Goal: Transaction & Acquisition: Purchase product/service

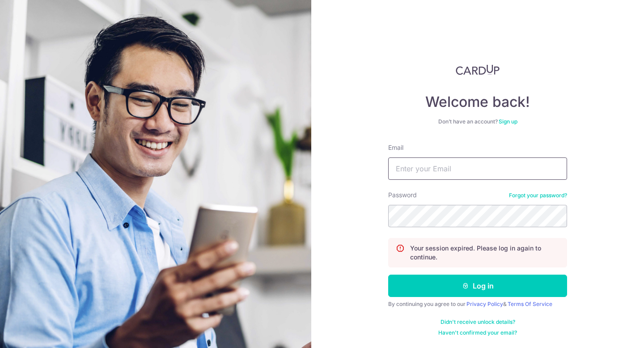
click at [429, 170] on input "Email" at bounding box center [477, 168] width 179 height 22
type input "[EMAIL_ADDRESS][DOMAIN_NAME]"
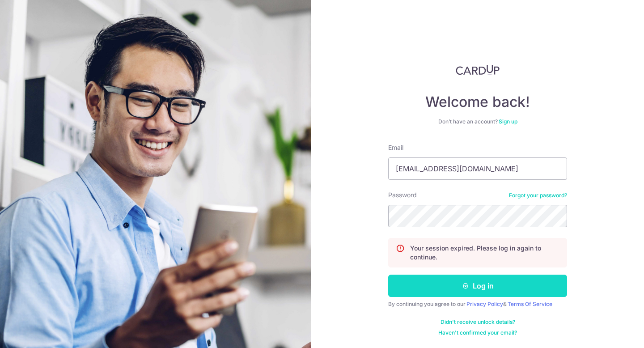
click at [502, 289] on button "Log in" at bounding box center [477, 286] width 179 height 22
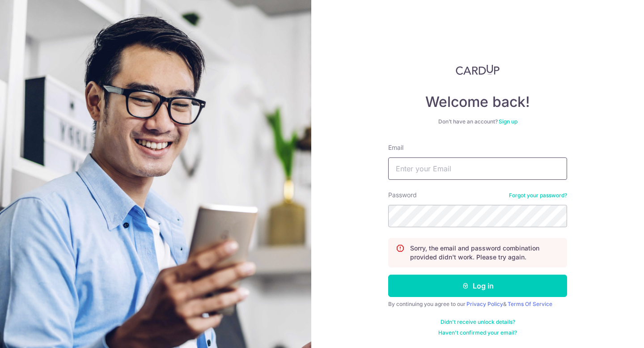
click at [431, 172] on input "Email" at bounding box center [477, 168] width 179 height 22
type input "[EMAIL_ADDRESS][DOMAIN_NAME]"
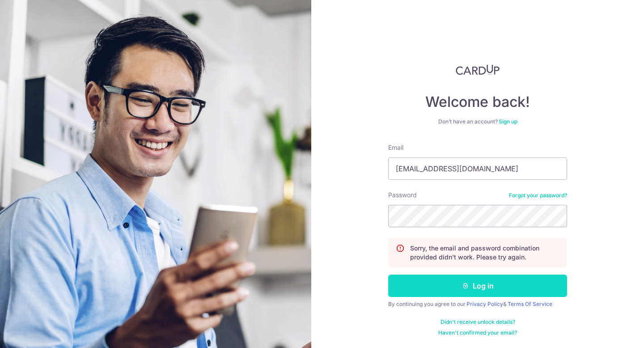
click at [505, 290] on button "Log in" at bounding box center [477, 286] width 179 height 22
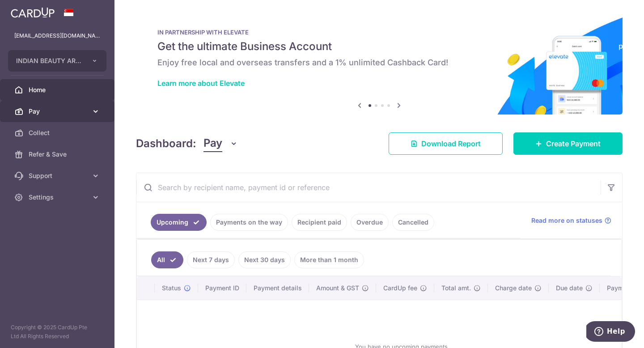
click at [65, 114] on span "Pay" at bounding box center [58, 111] width 59 height 9
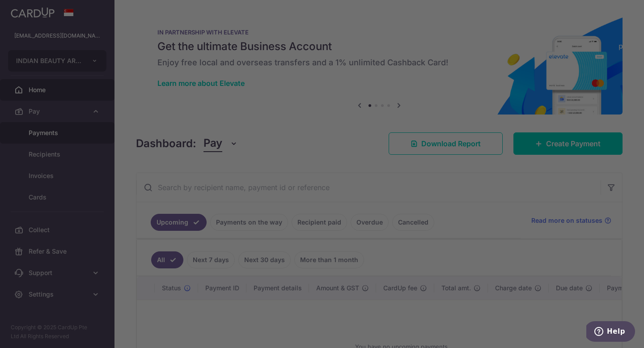
click at [75, 133] on div at bounding box center [325, 176] width 651 height 352
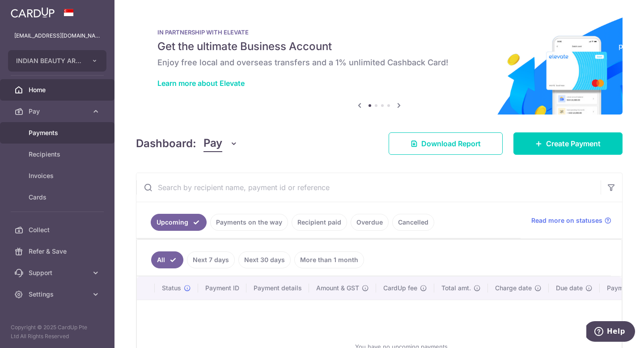
click at [72, 134] on span "Payments" at bounding box center [58, 132] width 59 height 9
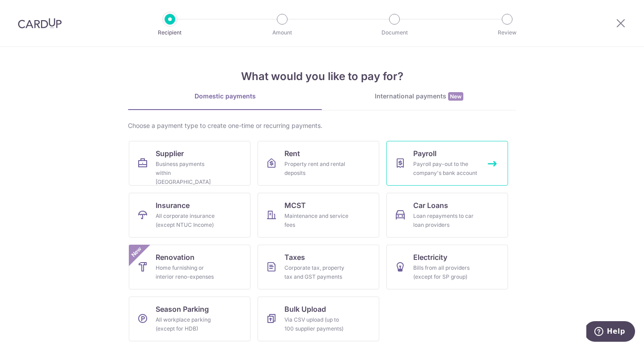
click at [476, 154] on link "Payroll Payroll pay-out to the company's bank account" at bounding box center [448, 163] width 122 height 45
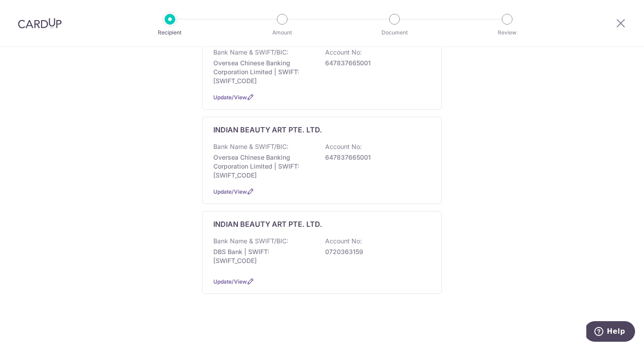
scroll to position [166, 0]
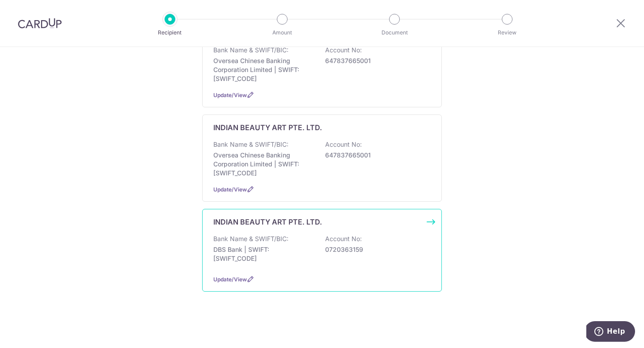
click at [383, 264] on div "Bank Name & SWIFT/BIC: DBS Bank | SWIFT: [SWIFT_CODE] Account No: 0720363159" at bounding box center [321, 250] width 217 height 33
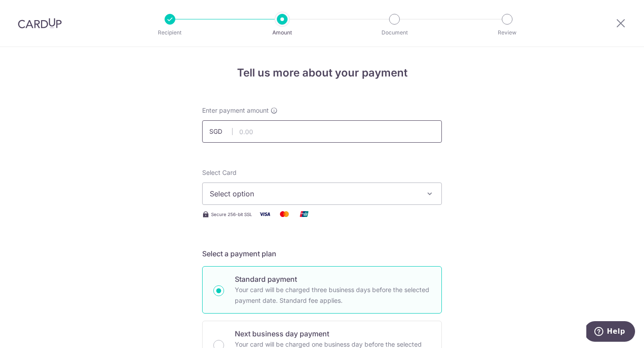
click at [251, 133] on input "text" at bounding box center [322, 131] width 240 height 22
type input "2,000.00"
click at [266, 199] on span "Select option" at bounding box center [314, 193] width 208 height 11
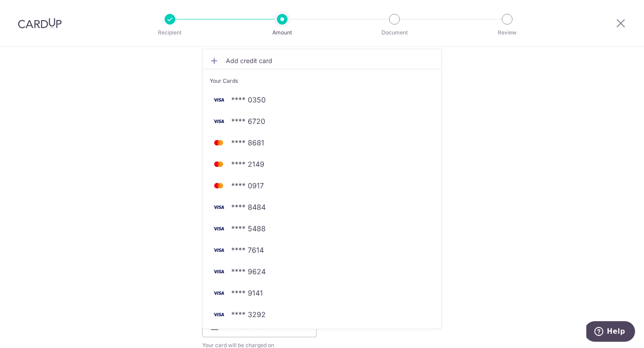
scroll to position [158, 0]
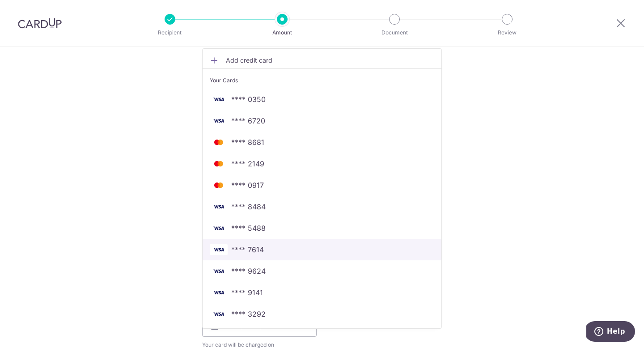
click at [266, 257] on link "**** 7614" at bounding box center [322, 249] width 239 height 21
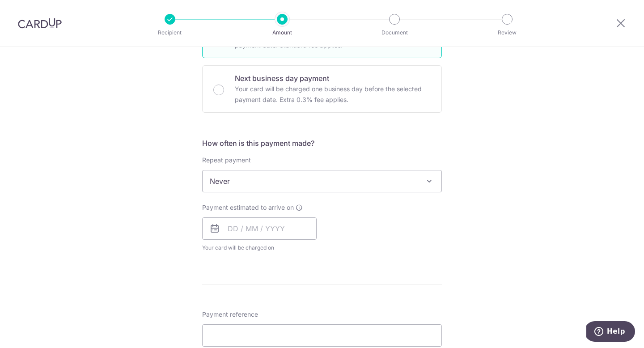
scroll to position [277, 0]
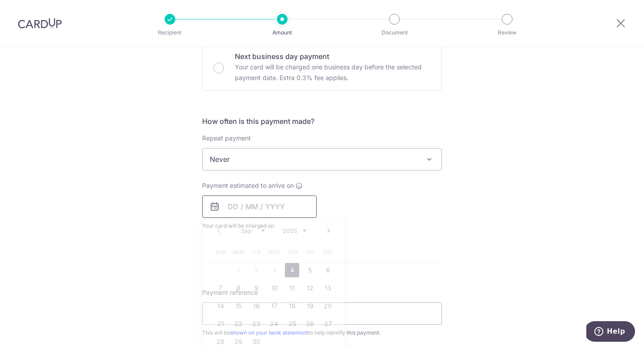
click at [234, 201] on input "text" at bounding box center [259, 207] width 115 height 22
click at [295, 271] on link "4" at bounding box center [292, 270] width 14 height 14
type input "[DATE]"
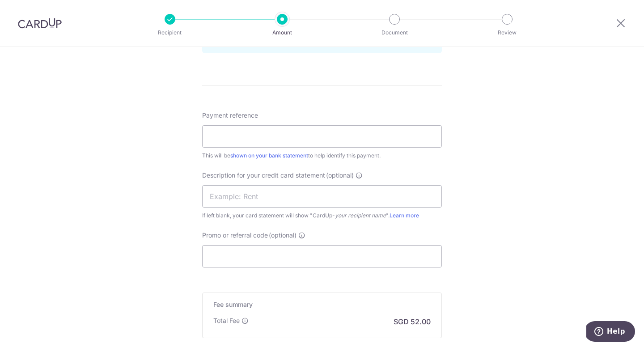
scroll to position [492, 0]
click at [302, 141] on input "Payment reference" at bounding box center [322, 135] width 240 height 22
type input "0825"
click at [472, 160] on div "Tell us more about your payment Enter payment amount SGD 2,000.00 2000.00 Selec…" at bounding box center [322, 3] width 644 height 897
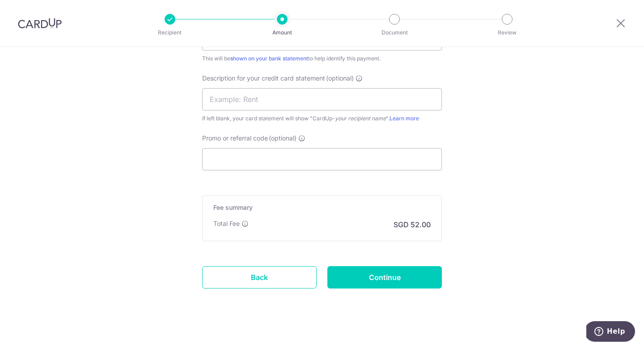
scroll to position [596, 0]
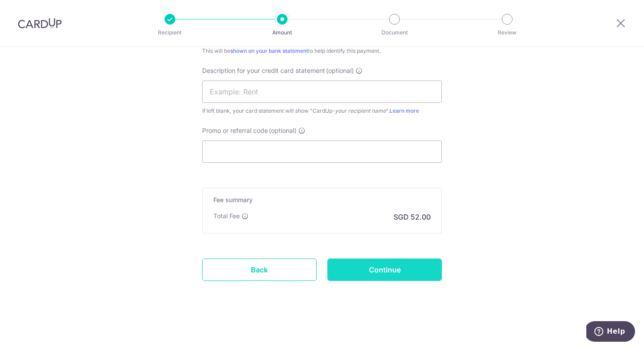
click at [410, 268] on input "Continue" at bounding box center [385, 270] width 115 height 22
type input "Create Schedule"
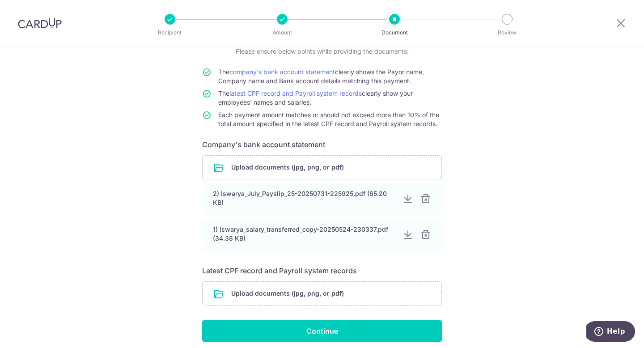
scroll to position [68, 0]
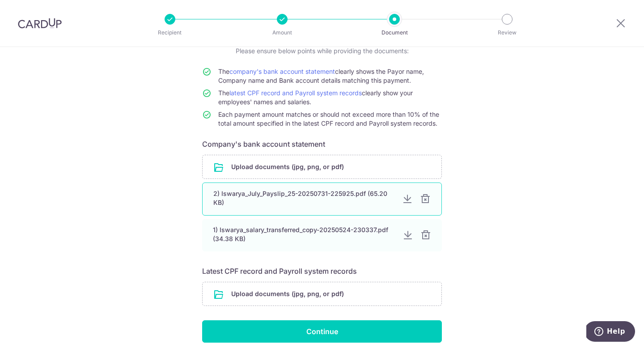
click at [425, 201] on div at bounding box center [425, 199] width 11 height 11
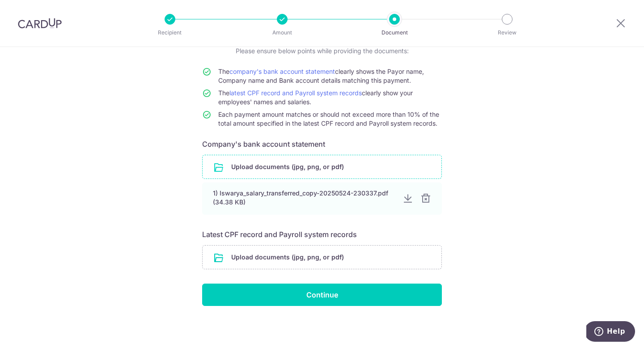
click at [388, 170] on input "file" at bounding box center [322, 166] width 239 height 23
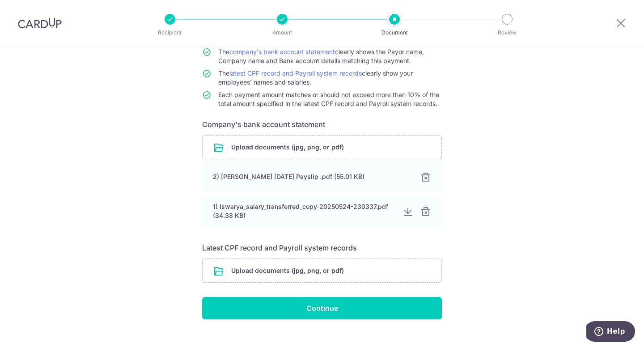
scroll to position [102, 0]
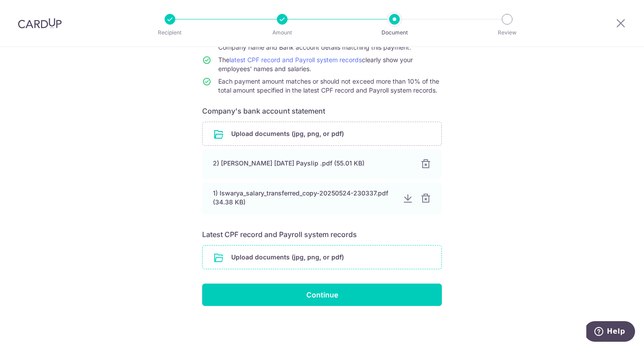
click at [387, 258] on input "file" at bounding box center [322, 257] width 239 height 23
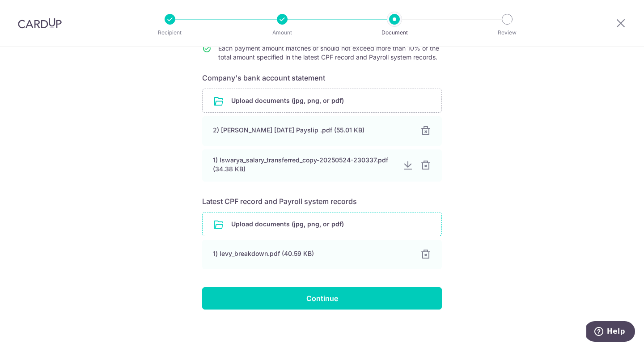
scroll to position [138, 0]
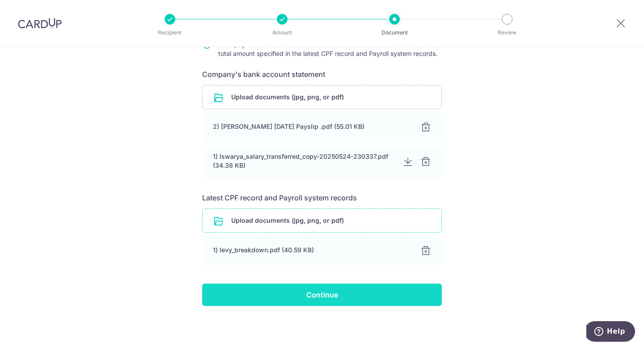
click at [375, 294] on input "Continue" at bounding box center [322, 295] width 240 height 22
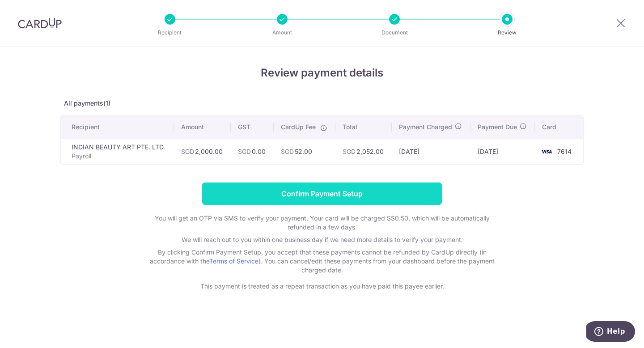
click at [392, 196] on input "Confirm Payment Setup" at bounding box center [322, 194] width 240 height 22
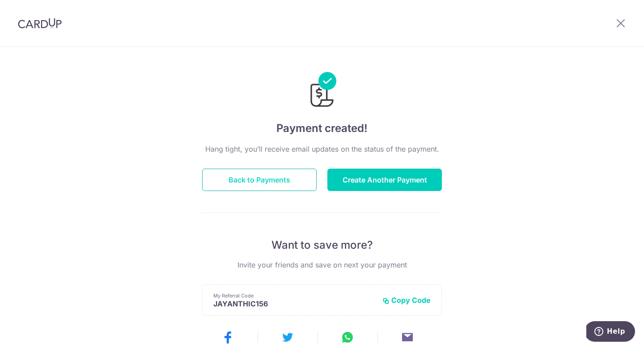
click at [301, 184] on button "Back to Payments" at bounding box center [259, 180] width 115 height 22
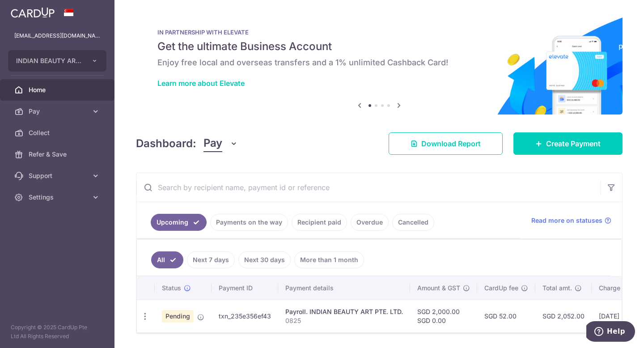
scroll to position [28, 0]
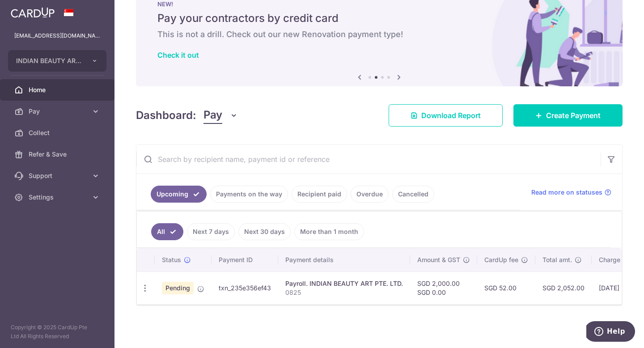
click at [80, 93] on span "Home" at bounding box center [58, 89] width 59 height 9
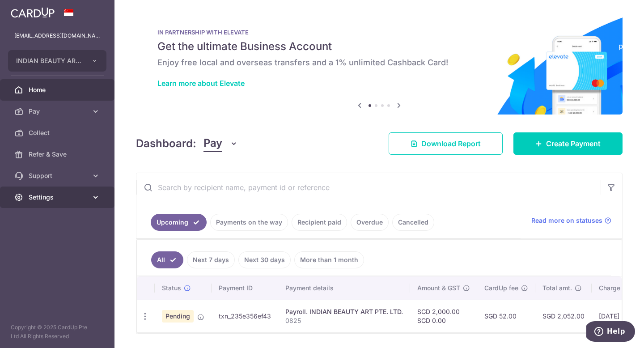
click at [72, 201] on span "Settings" at bounding box center [58, 197] width 59 height 9
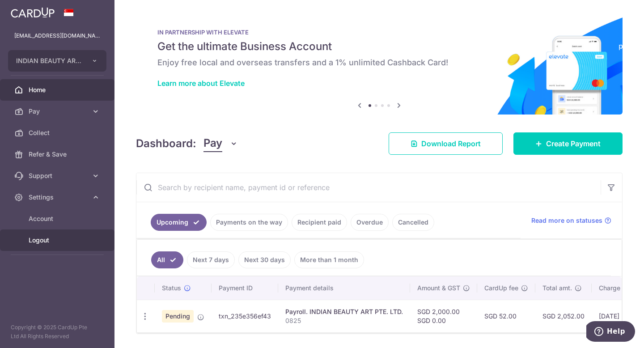
click at [74, 246] on link "Logout" at bounding box center [57, 240] width 115 height 21
